Goal: Communication & Community: Participate in discussion

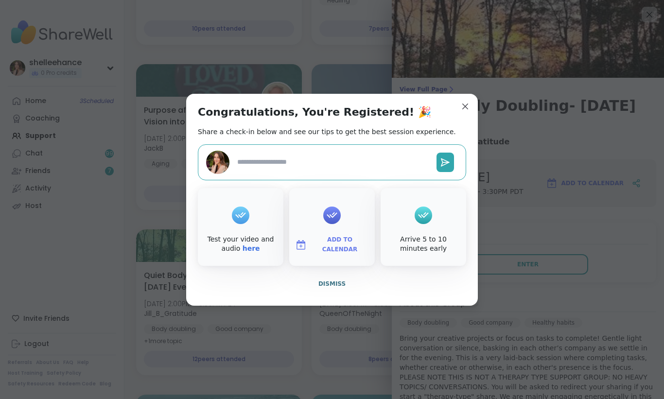
scroll to position [18, 0]
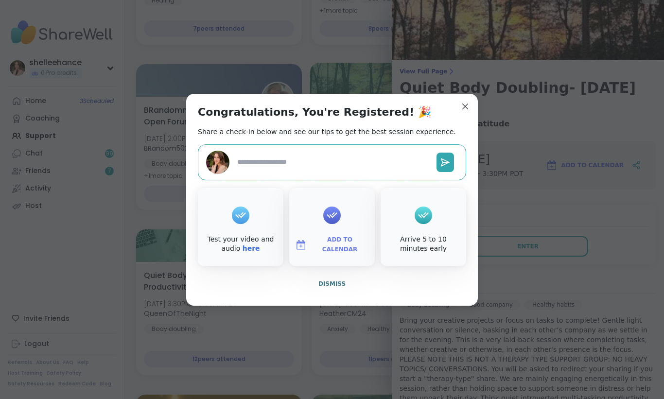
click at [464, 106] on h3 "Quiet Body Doubling- Thursday Evening" at bounding box center [528, 96] width 257 height 35
click at [465, 105] on img at bounding box center [453, 97] width 31 height 31
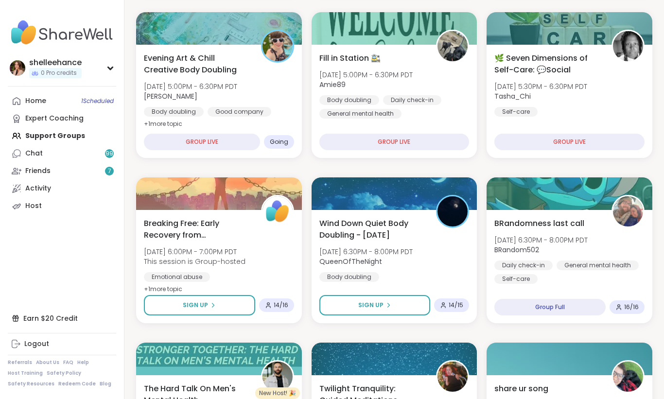
scroll to position [280, 0]
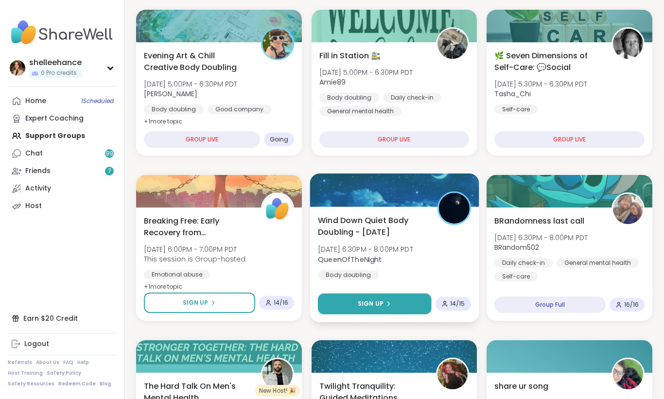
click at [353, 302] on button "Sign Up" at bounding box center [374, 304] width 113 height 21
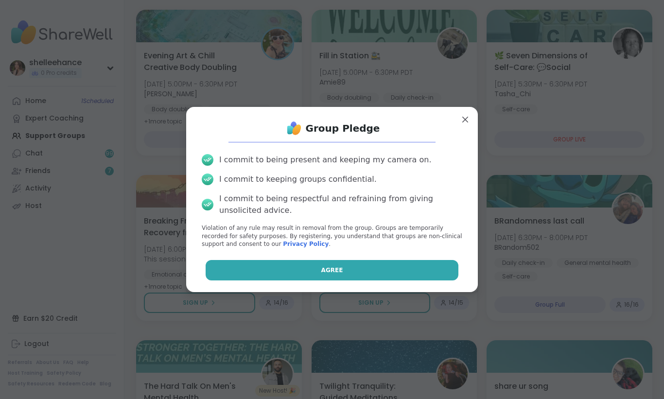
click at [286, 273] on button "Agree" at bounding box center [332, 270] width 253 height 20
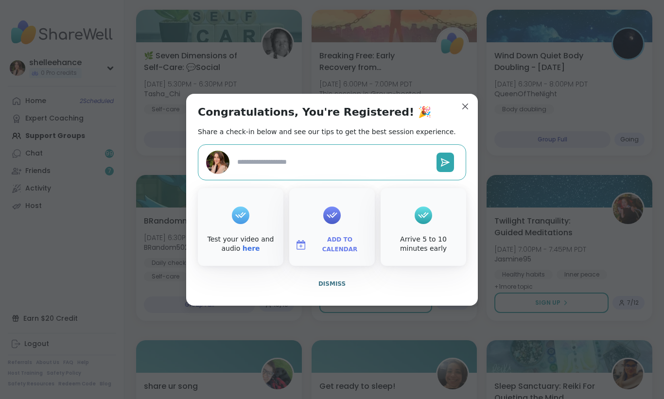
type textarea "*"
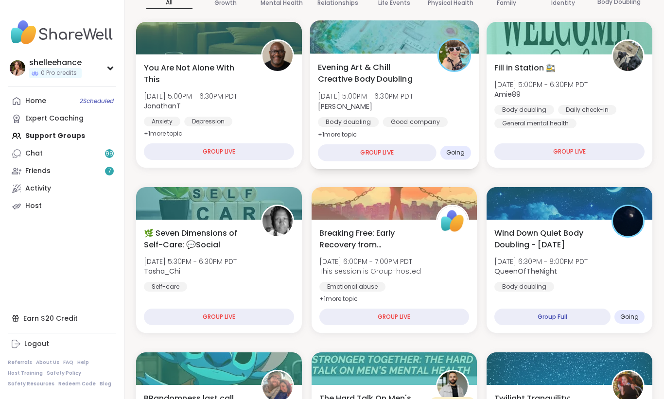
scroll to position [98, 0]
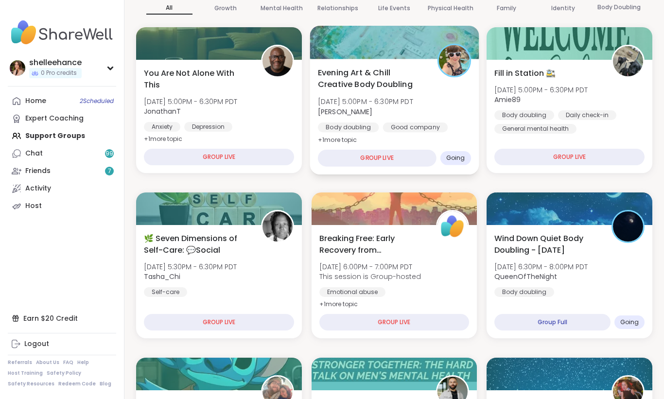
click at [457, 119] on div "Evening Art & Chill Creative Body Doubling Thu, Oct 09 | 5:00PM - 6:30PM PDT Ad…" at bounding box center [394, 106] width 153 height 79
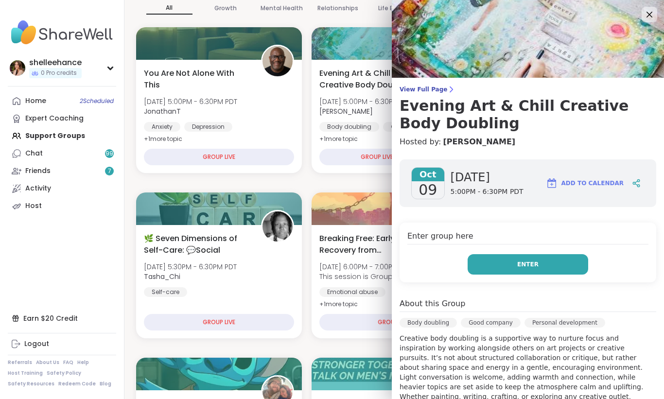
click at [498, 265] on button "Enter" at bounding box center [528, 264] width 121 height 20
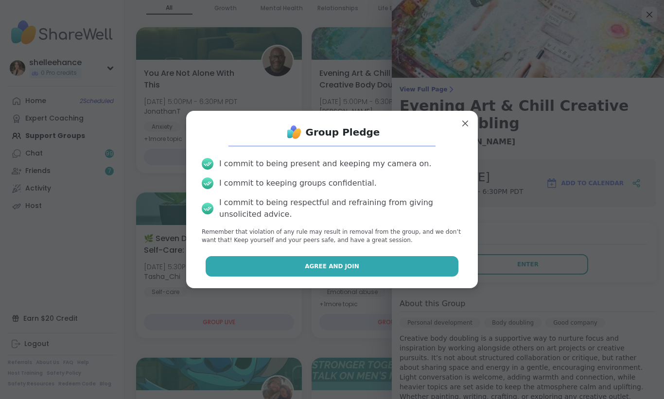
click at [294, 266] on button "Agree and Join" at bounding box center [332, 266] width 253 height 20
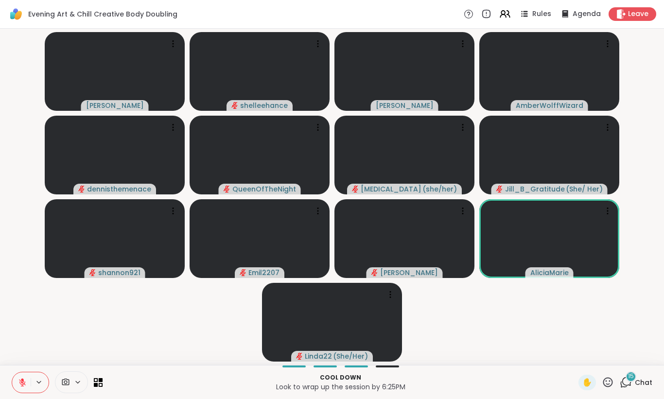
click at [643, 385] on span "Chat" at bounding box center [643, 383] width 17 height 10
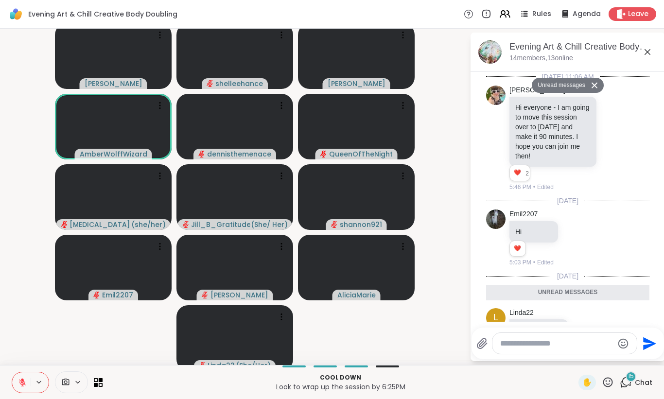
scroll to position [1311, 0]
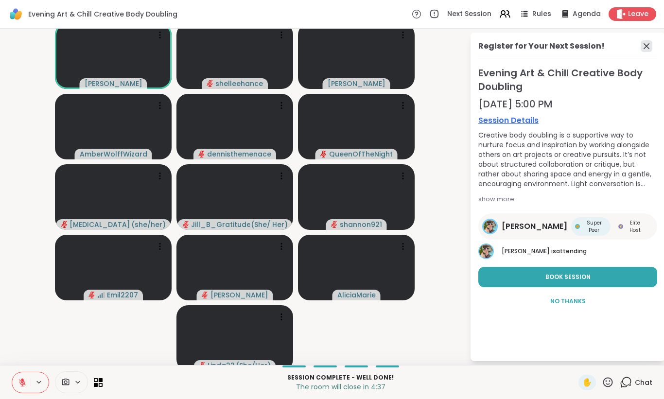
click at [646, 46] on icon at bounding box center [647, 46] width 12 height 12
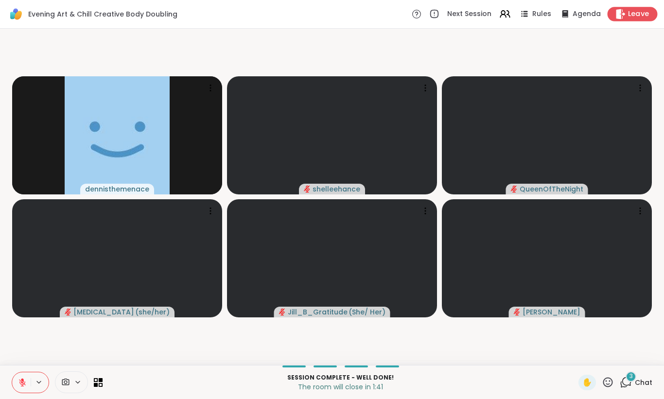
click at [644, 15] on span "Leave" at bounding box center [638, 14] width 21 height 10
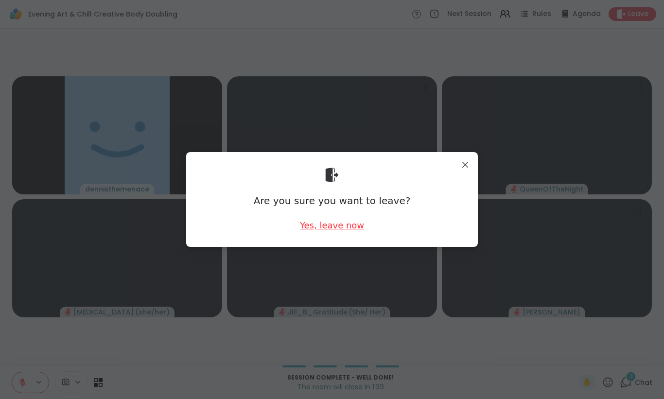
click at [334, 228] on div "Yes, leave now" at bounding box center [332, 225] width 64 height 12
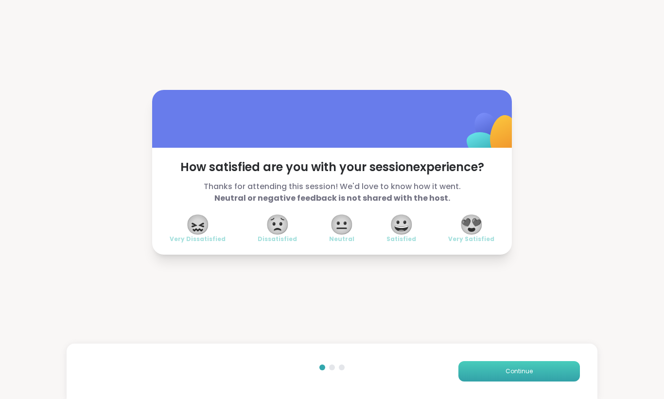
click at [519, 373] on span "Continue" at bounding box center [519, 371] width 27 height 9
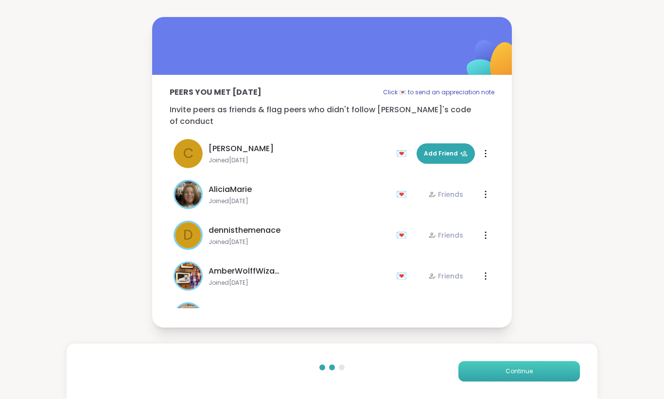
click at [519, 373] on span "Continue" at bounding box center [519, 371] width 27 height 9
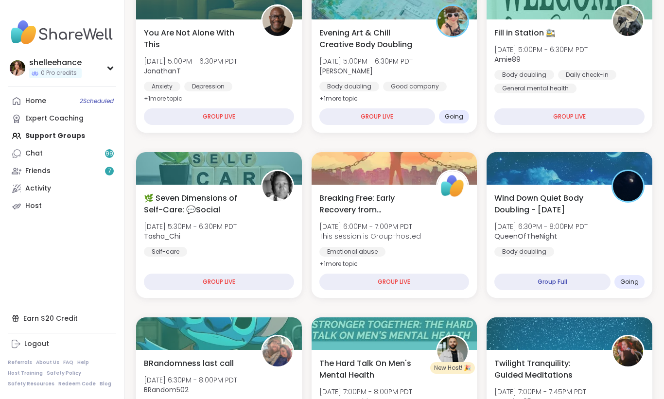
scroll to position [139, 0]
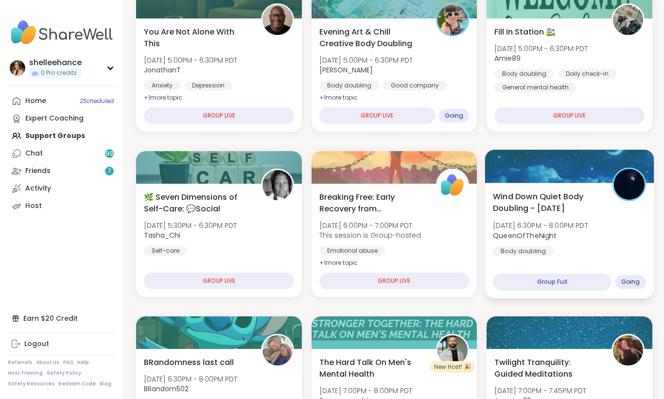
click at [610, 259] on div "Wind Down Quiet Body Doubling - Thursday Thu, Oct 09 | 6:30PM - 8:00PM PDT Quee…" at bounding box center [569, 241] width 169 height 116
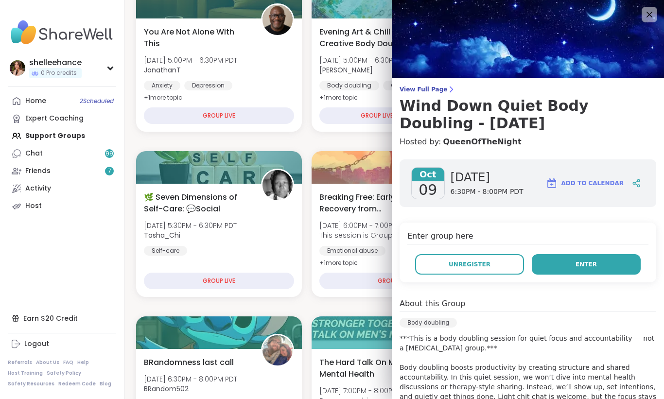
click at [559, 269] on button "Enter" at bounding box center [586, 264] width 109 height 20
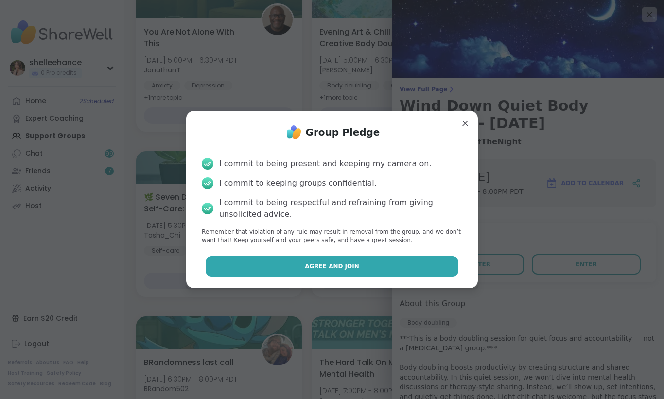
click at [291, 265] on button "Agree and Join" at bounding box center [332, 266] width 253 height 20
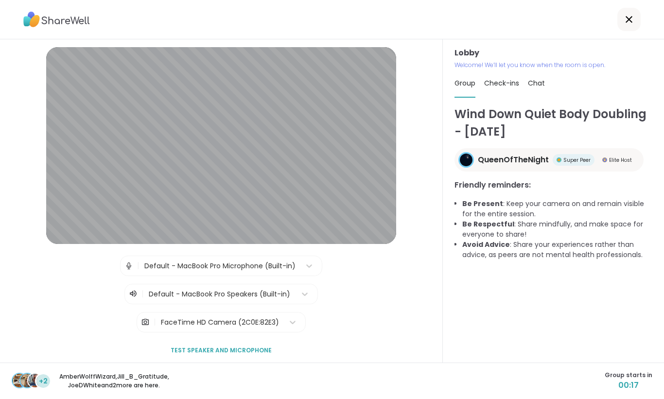
click at [628, 25] on div at bounding box center [628, 19] width 23 height 23
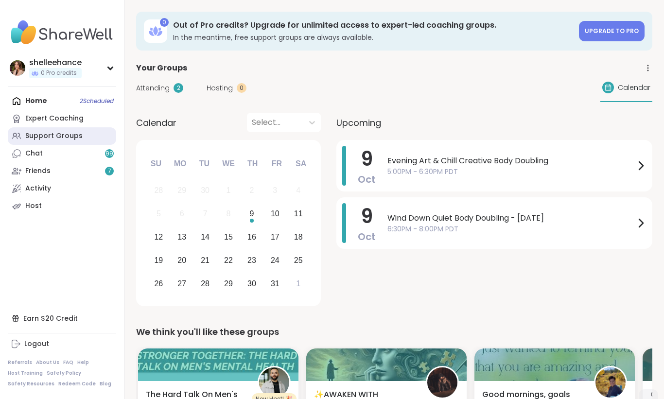
click at [102, 135] on link "Support Groups" at bounding box center [62, 135] width 108 height 17
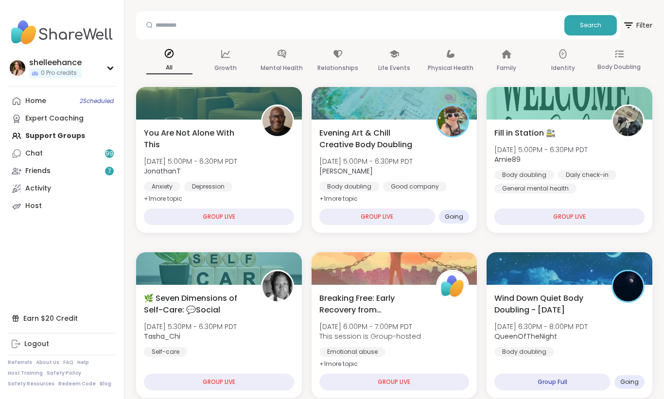
scroll to position [46, 0]
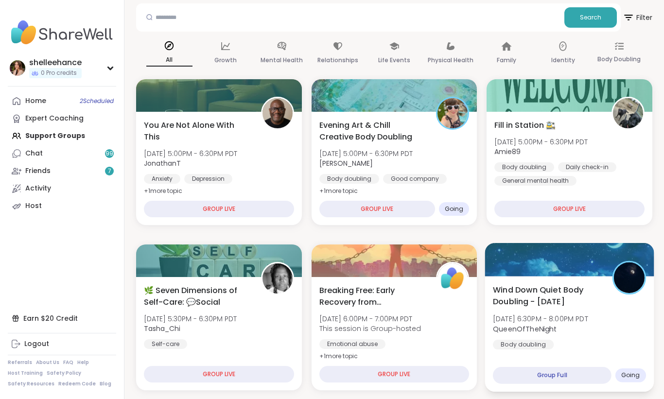
click at [616, 323] on div "Wind Down Quiet Body Doubling - [DATE] [DATE] 6:30PM - 8:00PM PDT QueenOfTheNig…" at bounding box center [569, 317] width 153 height 66
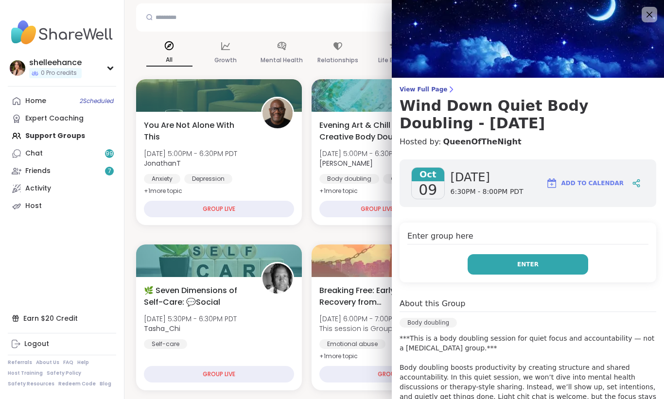
click at [502, 262] on button "Enter" at bounding box center [528, 264] width 121 height 20
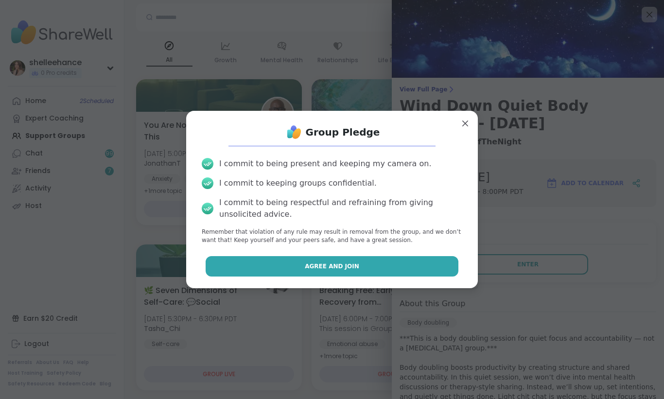
click at [297, 264] on button "Agree and Join" at bounding box center [332, 266] width 253 height 20
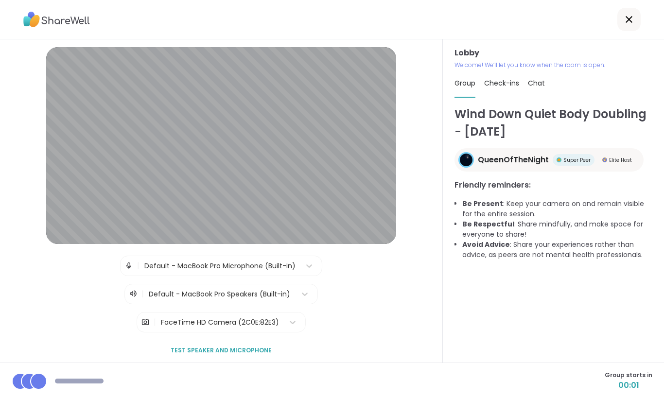
click at [631, 15] on icon at bounding box center [629, 20] width 12 height 12
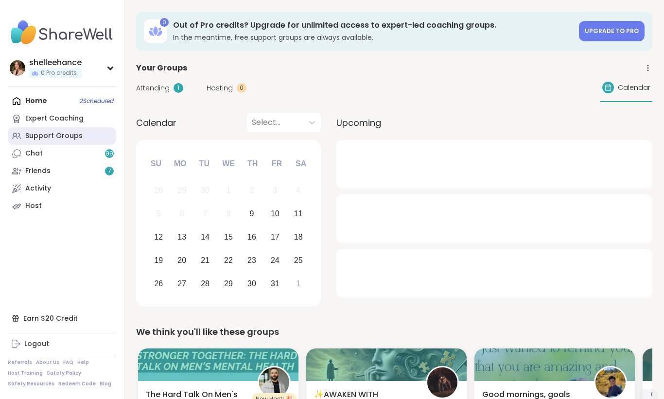
click at [90, 138] on link "Support Groups" at bounding box center [62, 135] width 108 height 17
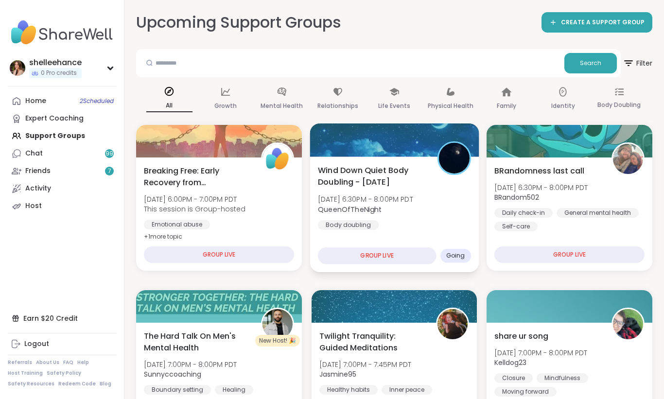
click at [454, 222] on div "Wind Down Quiet Body Doubling - [DATE] [DATE] 6:30PM - 8:00PM PDT QueenOfTheNig…" at bounding box center [394, 197] width 153 height 66
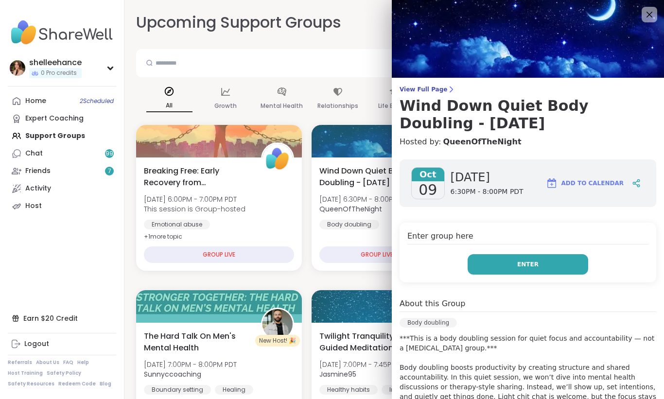
click at [496, 267] on button "Enter" at bounding box center [528, 264] width 121 height 20
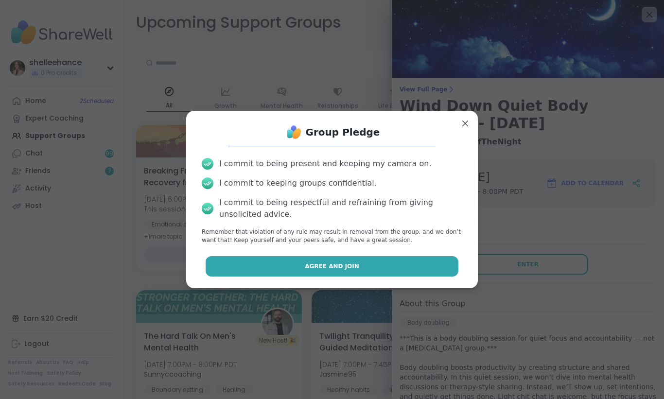
click at [282, 266] on button "Agree and Join" at bounding box center [332, 266] width 253 height 20
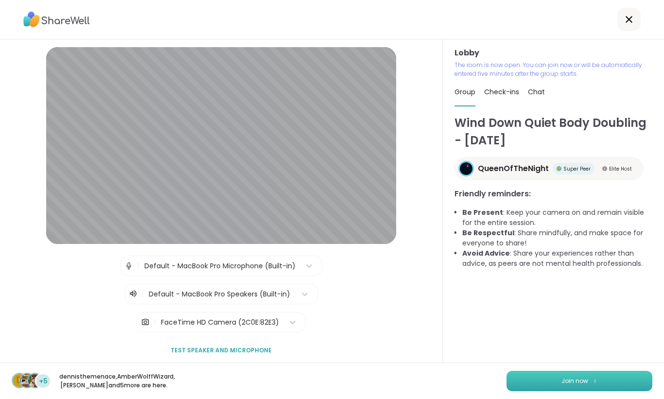
click at [570, 381] on button "Join now" at bounding box center [579, 381] width 146 height 20
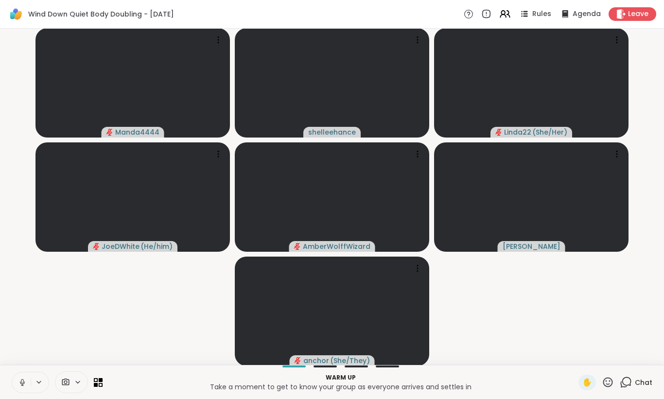
click at [22, 380] on icon at bounding box center [22, 382] width 9 height 9
